Goal: Task Accomplishment & Management: Complete application form

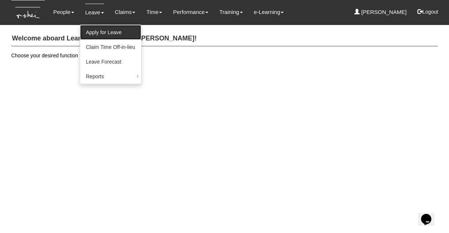
click at [94, 31] on link "Apply for Leave" at bounding box center [110, 32] width 61 height 15
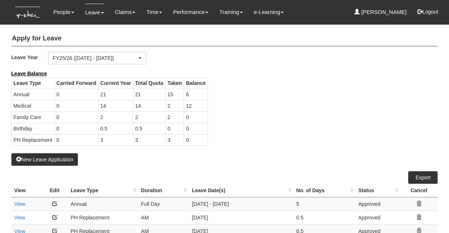
select select "50"
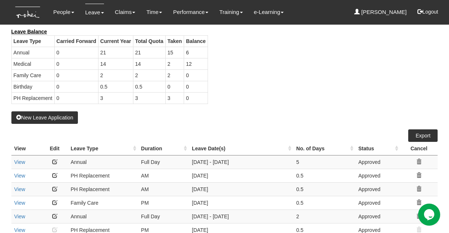
scroll to position [37, 0]
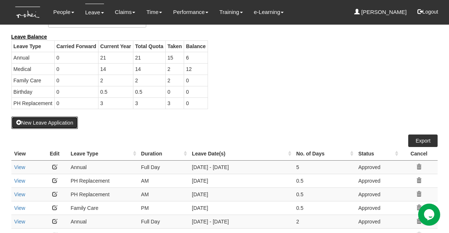
click at [58, 129] on button "New Leave Application" at bounding box center [44, 123] width 67 height 13
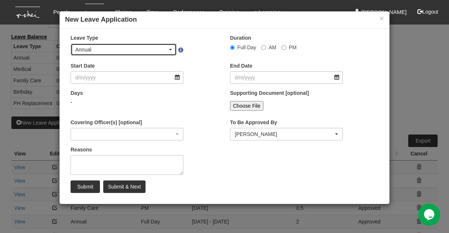
click at [170, 51] on div "Annual" at bounding box center [123, 49] width 97 height 7
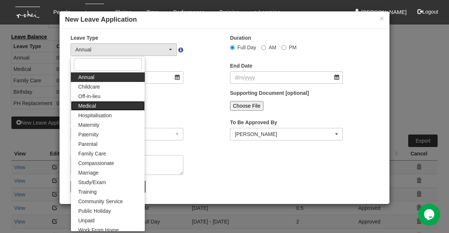
click at [95, 108] on link "Medical" at bounding box center [108, 106] width 74 height 10
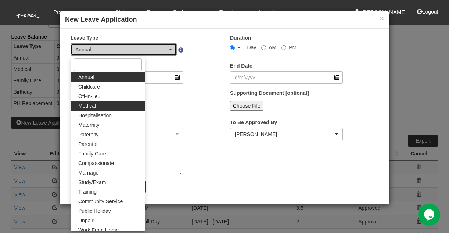
select select "4"
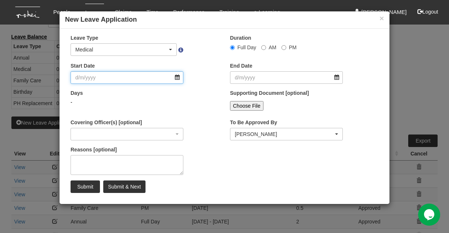
click at [178, 77] on input "Start Date" at bounding box center [127, 77] width 113 height 13
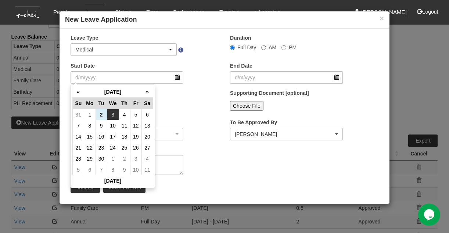
click at [112, 117] on td "3" at bounding box center [113, 114] width 12 height 11
type input "[DATE]"
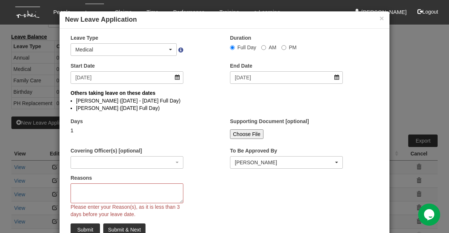
select select
click at [106, 189] on textarea "Reasons" at bounding box center [127, 194] width 113 height 20
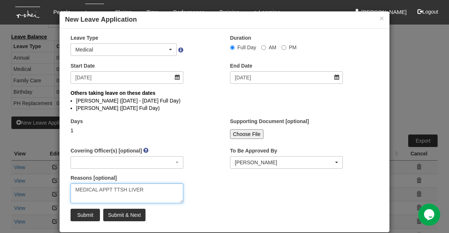
type textarea "MEDICAL APPT TTSH LIVER"
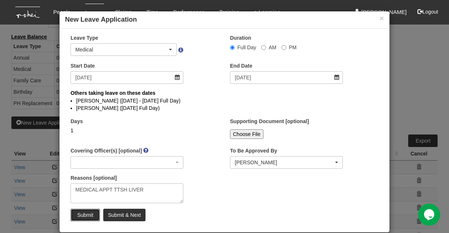
click at [89, 213] on input "Submit" at bounding box center [85, 215] width 29 height 13
select select "1"
select select
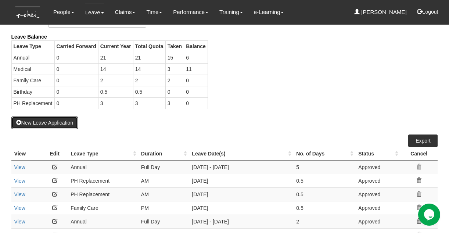
select select "50"
